Goal: Go to known website: Access a specific website the user already knows

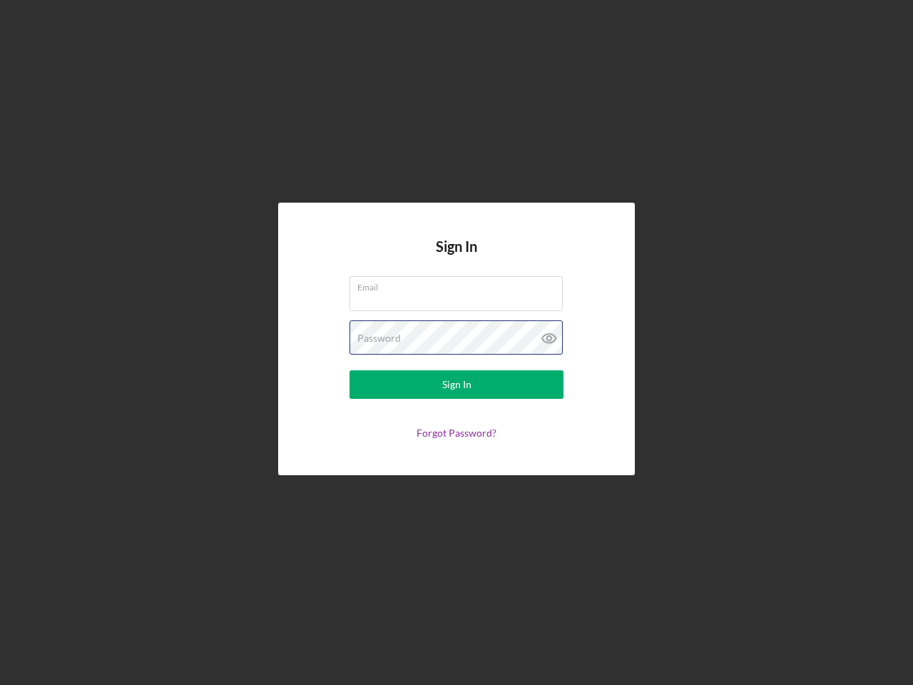
click at [457, 342] on div "Password" at bounding box center [457, 338] width 214 height 36
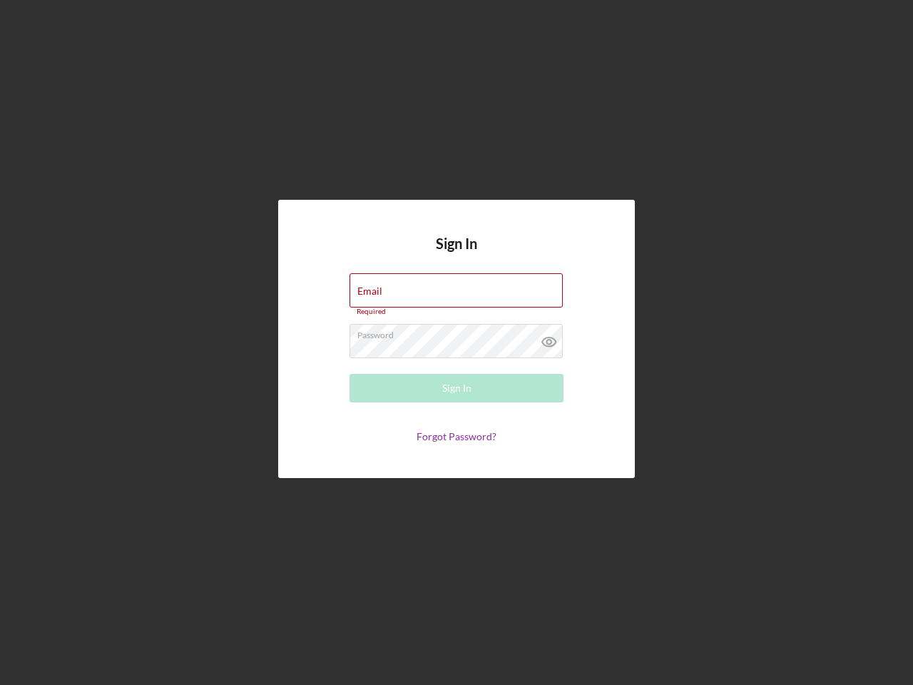
click at [549, 338] on icon at bounding box center [550, 342] width 36 height 36
